Goal: Communication & Community: Participate in discussion

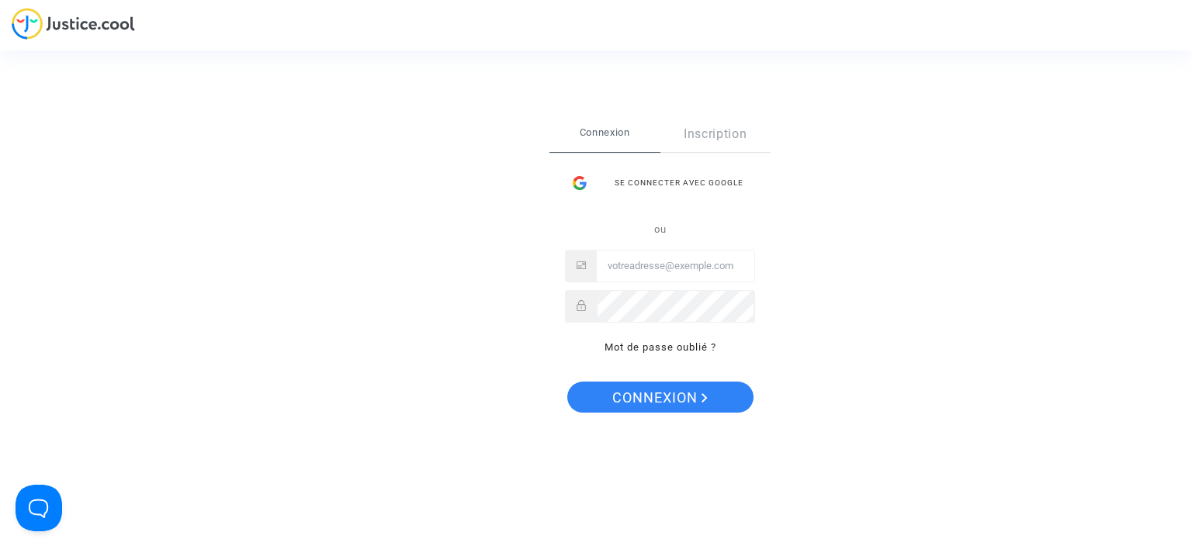
type input "[EMAIL_ADDRESS][DOMAIN_NAME]"
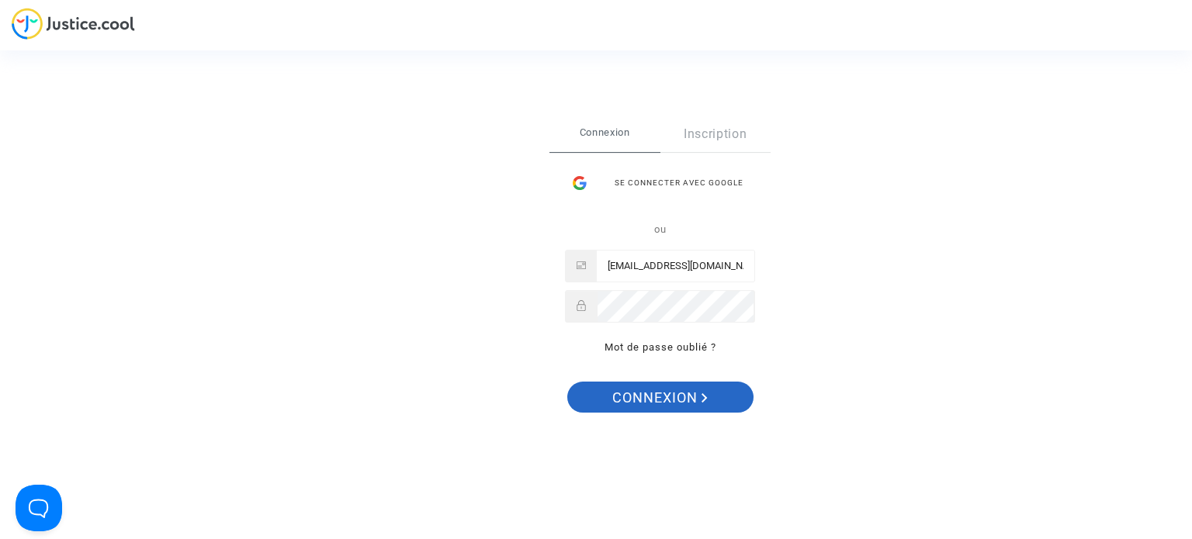
click at [632, 395] on span "Connexion" at bounding box center [659, 398] width 95 height 33
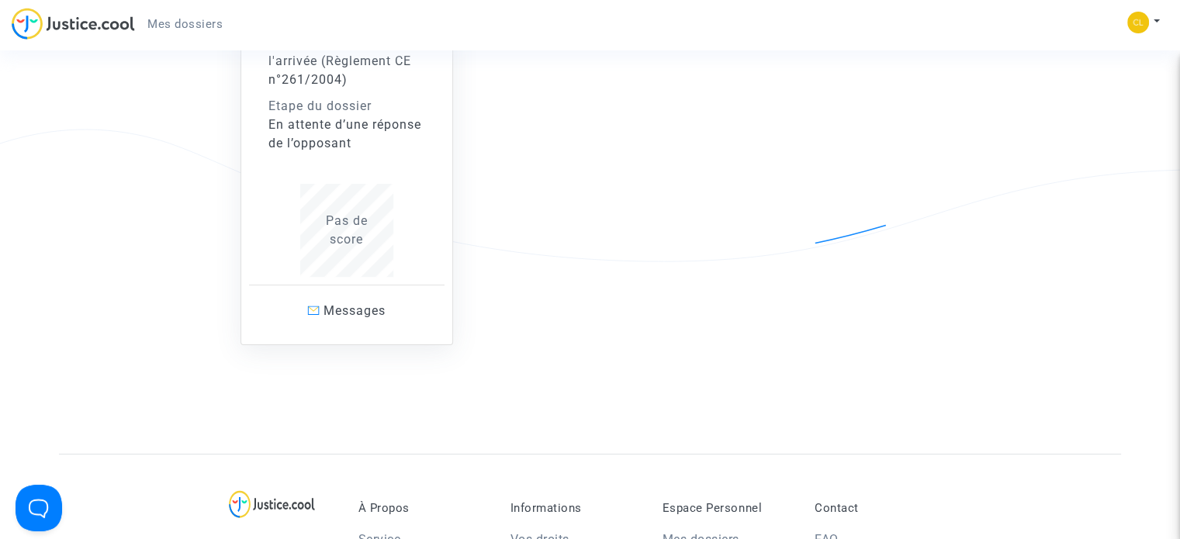
scroll to position [233, 0]
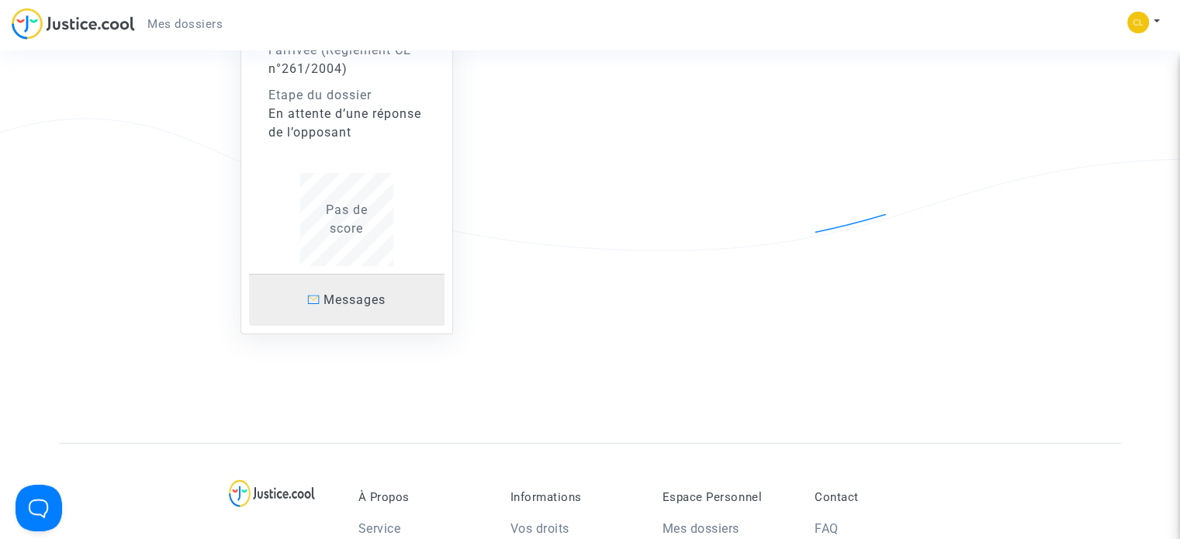
click at [329, 310] on link "Messages" at bounding box center [347, 300] width 196 height 52
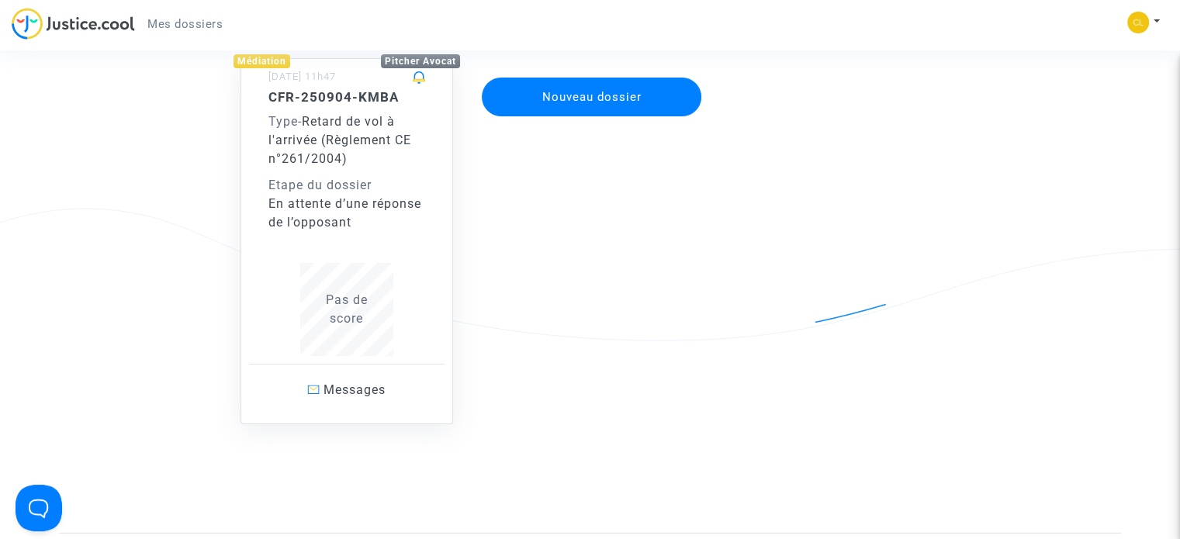
scroll to position [155, 0]
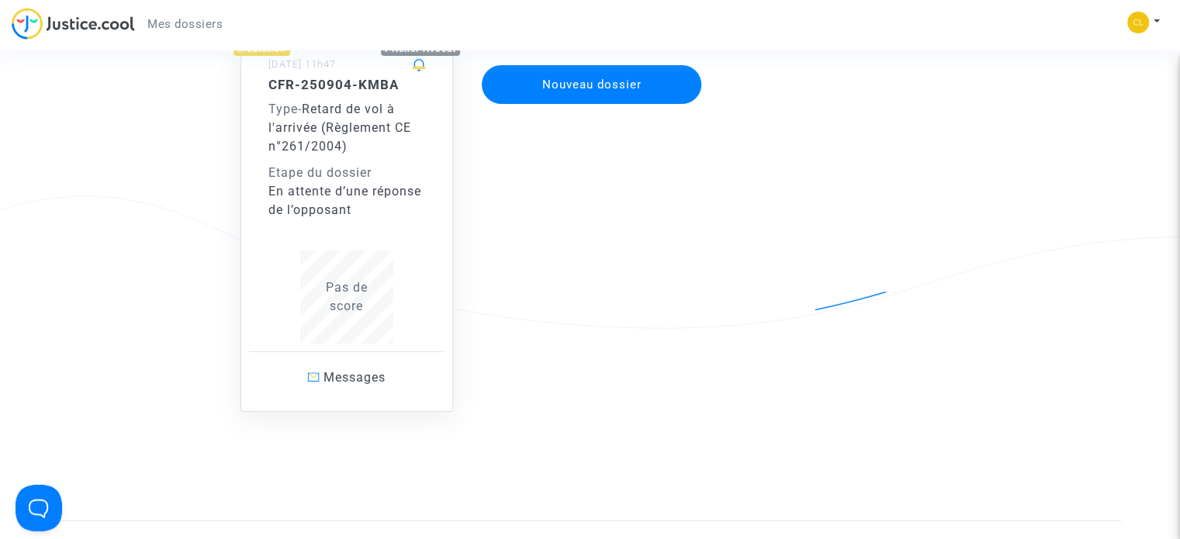
click at [332, 300] on span "Pas de score" at bounding box center [347, 296] width 42 height 33
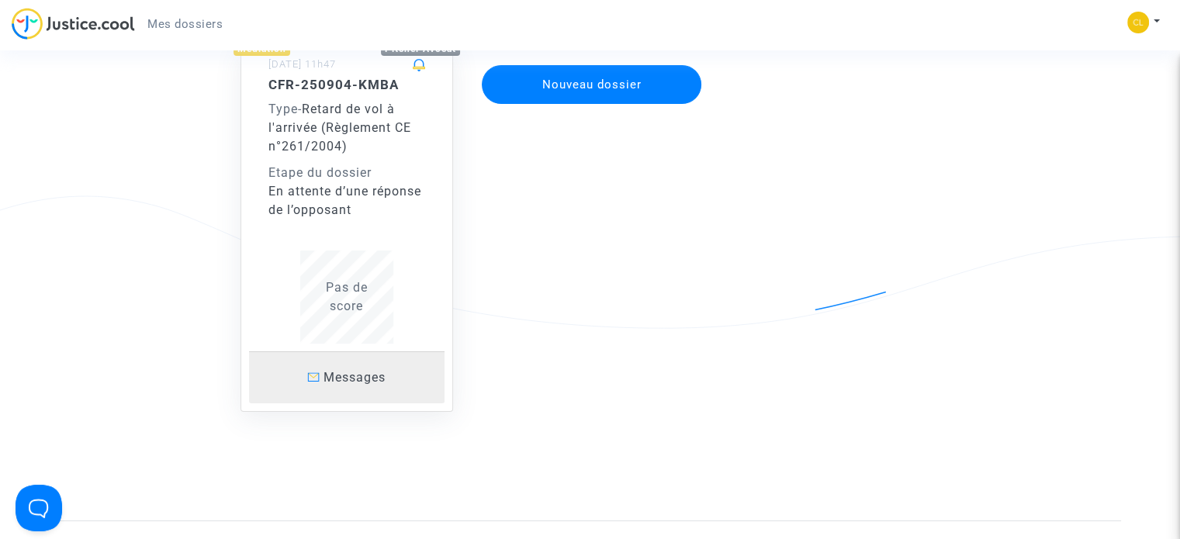
click at [332, 381] on span "Messages" at bounding box center [355, 377] width 62 height 15
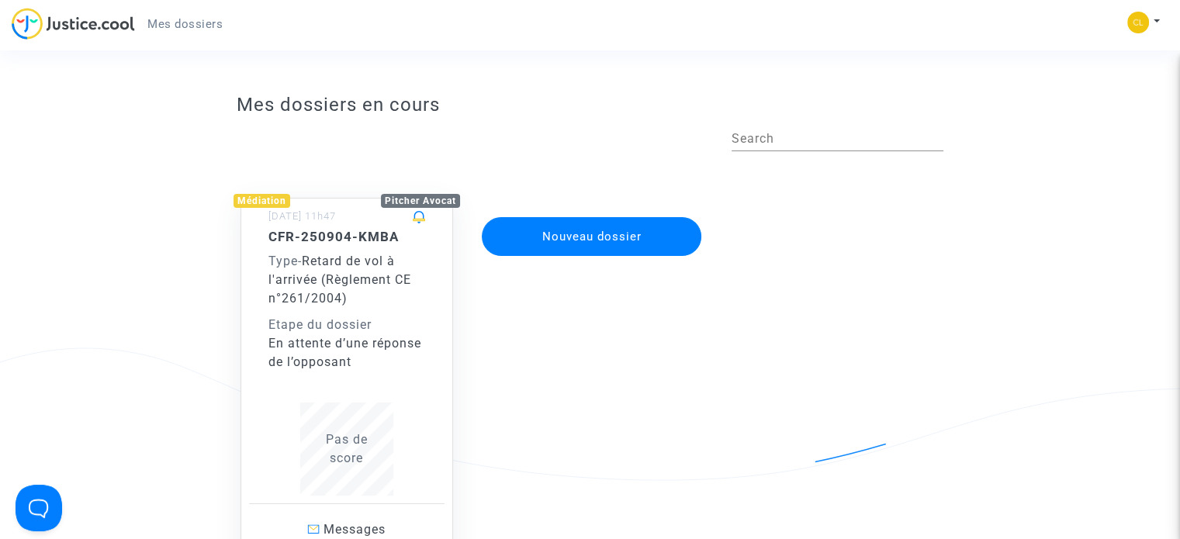
scroll to position [0, 0]
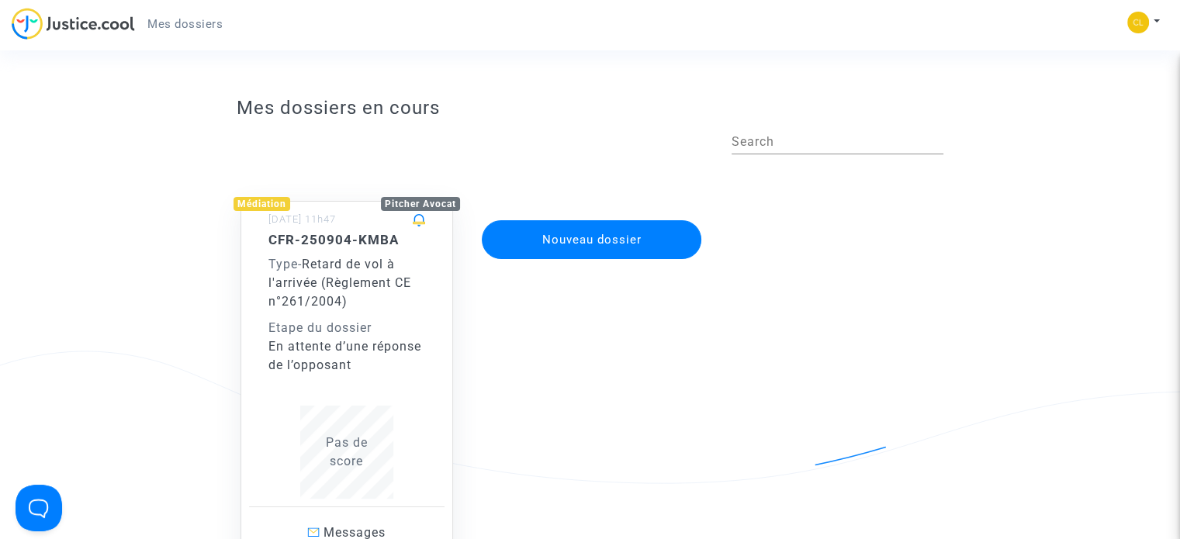
click at [270, 204] on div "Médiation" at bounding box center [262, 204] width 57 height 14
click at [354, 458] on span "Pas de score" at bounding box center [347, 451] width 42 height 33
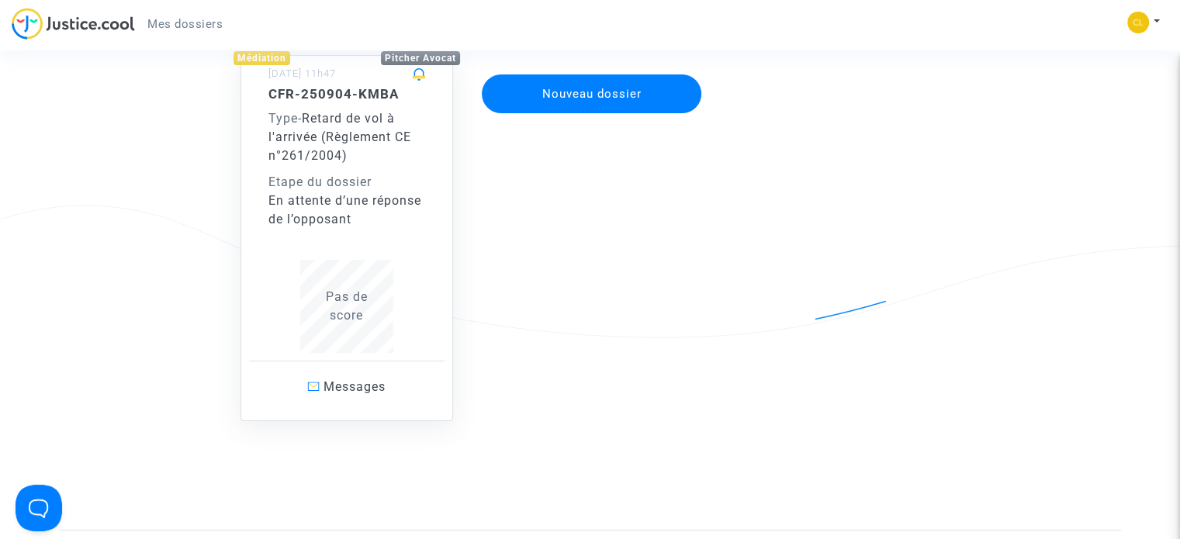
scroll to position [155, 0]
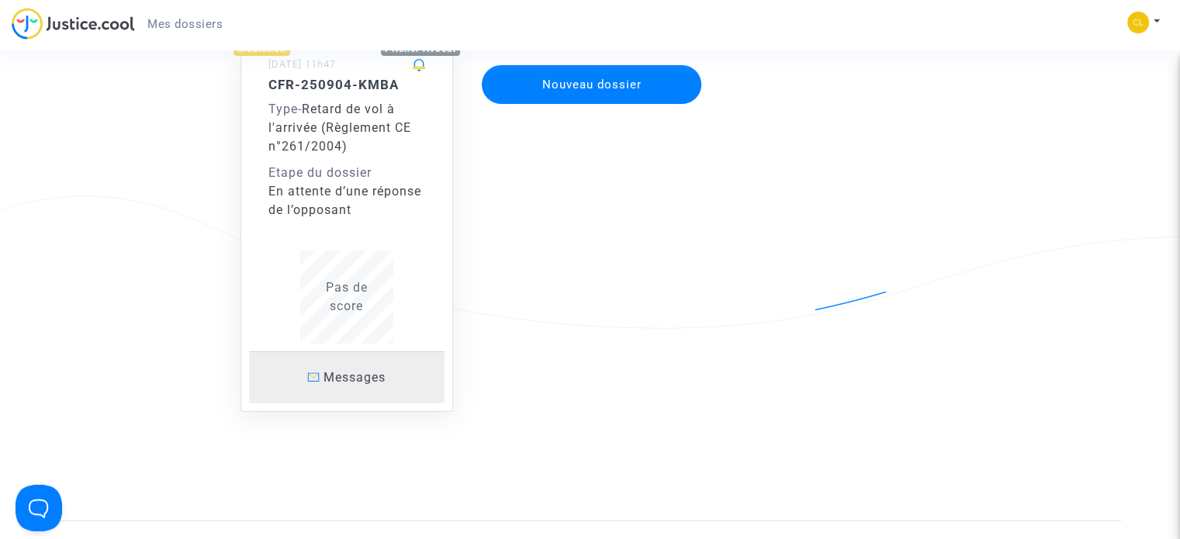
click at [307, 378] on span at bounding box center [313, 377] width 12 height 9
click at [355, 376] on span "Messages" at bounding box center [355, 377] width 62 height 15
